Goal: Find specific page/section: Find specific page/section

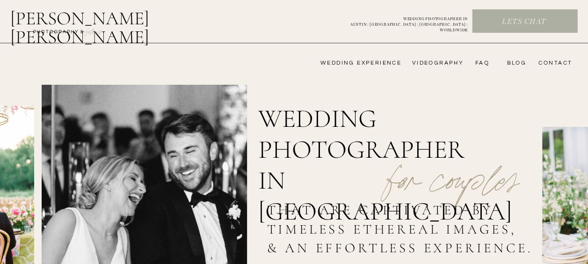
click at [486, 61] on nav "FAQ" at bounding box center [480, 62] width 19 height 7
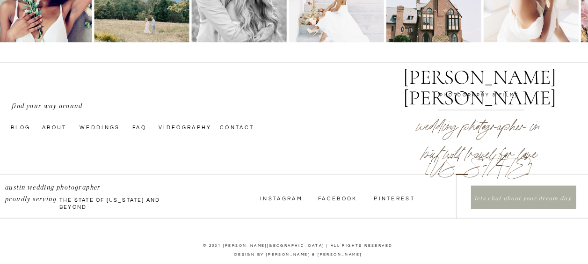
scroll to position [826, 0]
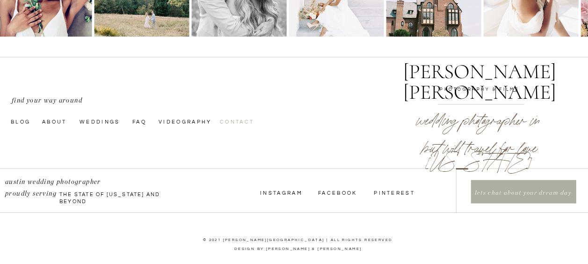
click at [245, 122] on nav "Contact" at bounding box center [243, 120] width 47 height 7
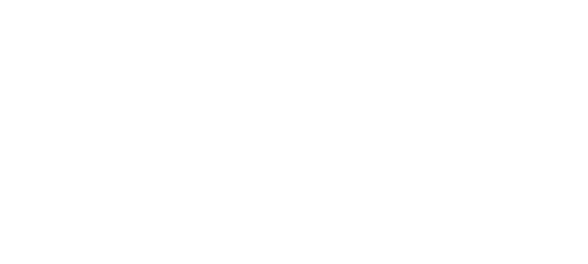
scroll to position [599, 0]
